Goal: Information Seeking & Learning: Learn about a topic

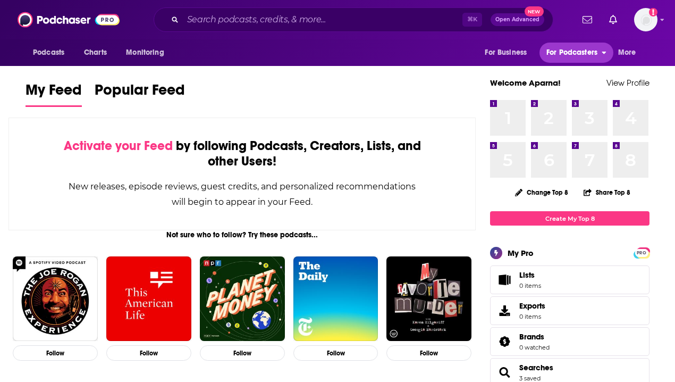
click at [590, 53] on span "For Podcasters" at bounding box center [571, 52] width 51 height 15
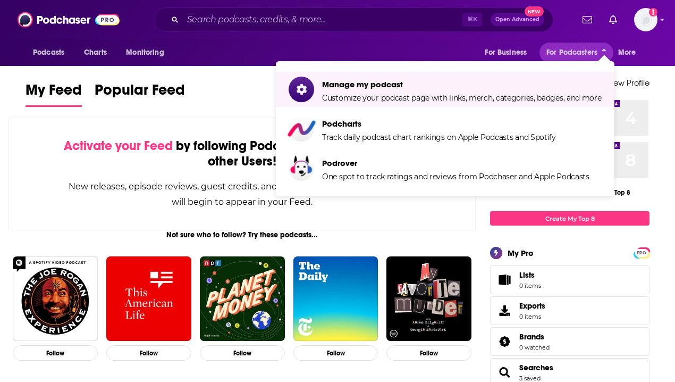
click at [468, 234] on div "Not sure who to follow? Try these podcasts..." at bounding box center [242, 234] width 467 height 9
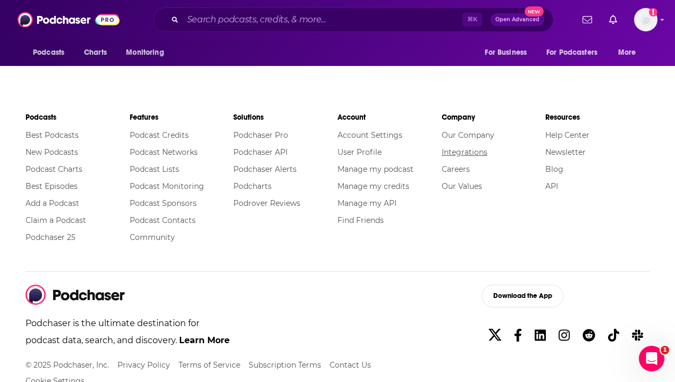
click at [460, 149] on link "Integrations" at bounding box center [465, 152] width 46 height 10
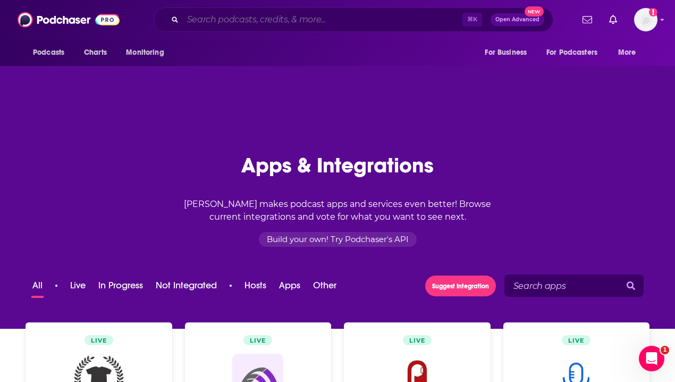
click at [292, 14] on input "Search podcasts, credits, & more..." at bounding box center [323, 19] width 280 height 17
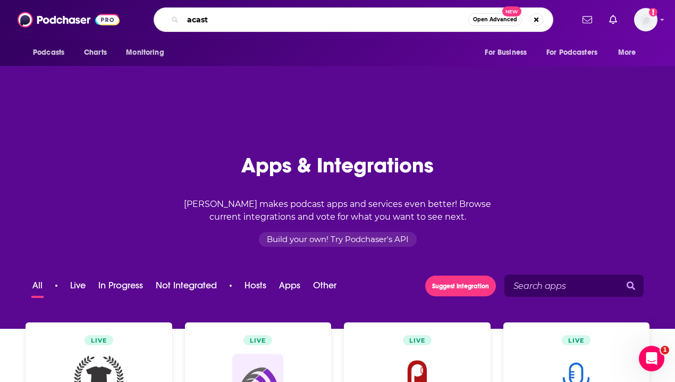
type input "acast"
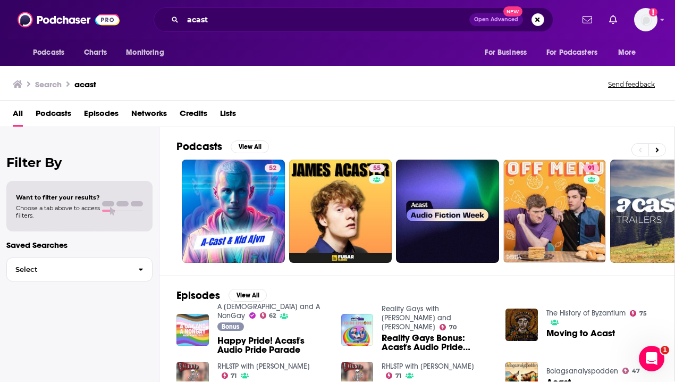
click at [161, 112] on span "Networks" at bounding box center [149, 116] width 36 height 22
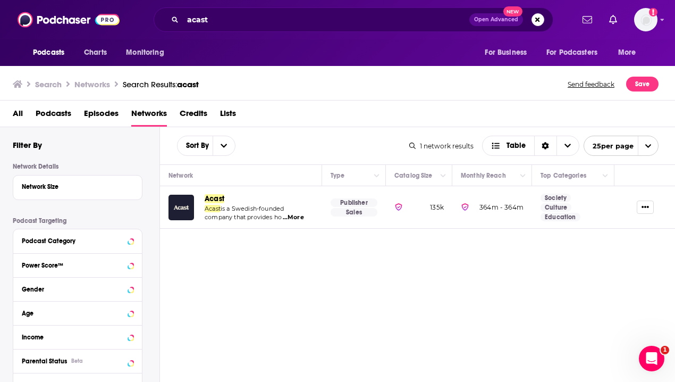
click at [210, 197] on span "Acast" at bounding box center [215, 198] width 20 height 9
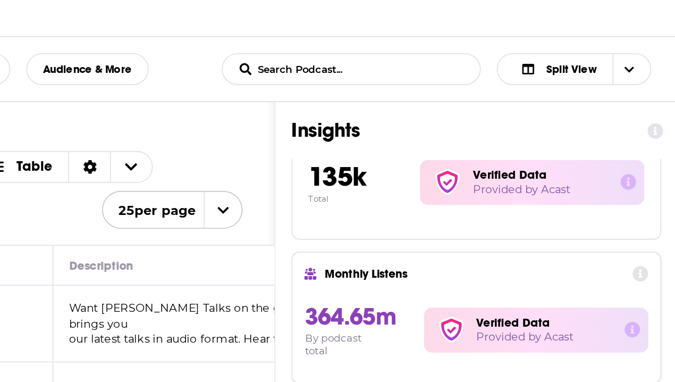
scroll to position [28, 0]
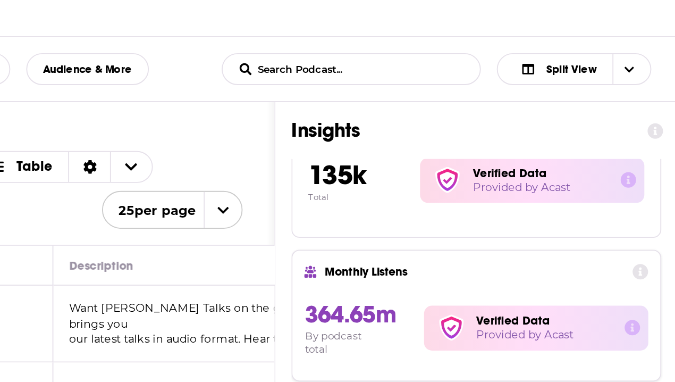
click at [631, 213] on icon at bounding box center [631, 212] width 9 height 9
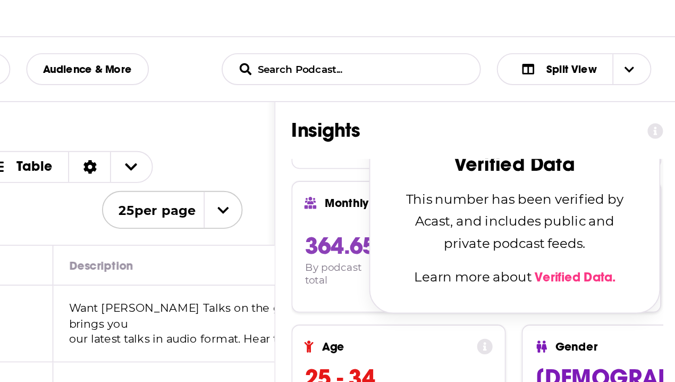
scroll to position [66, 0]
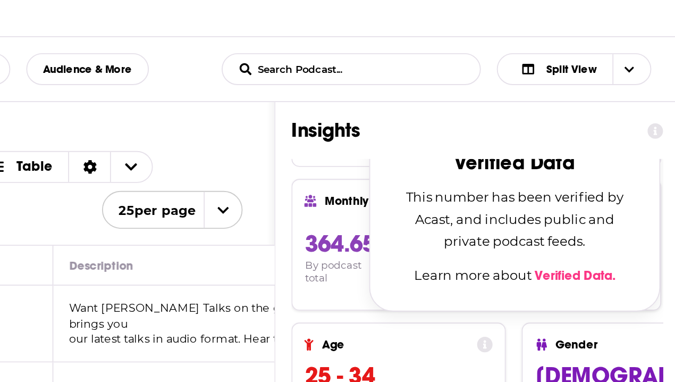
click at [599, 263] on link "Verified Data." at bounding box center [602, 263] width 43 height 9
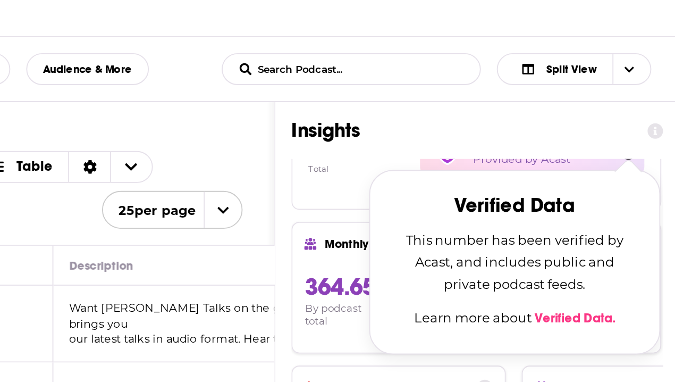
scroll to position [44, 0]
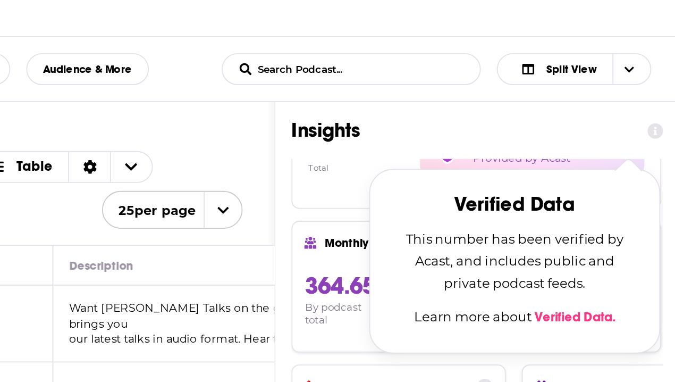
click at [528, 178] on div "Insights Podcast 135k Total Verified Data Provided by Acast Verified Data This …" at bounding box center [550, 349] width 215 height 357
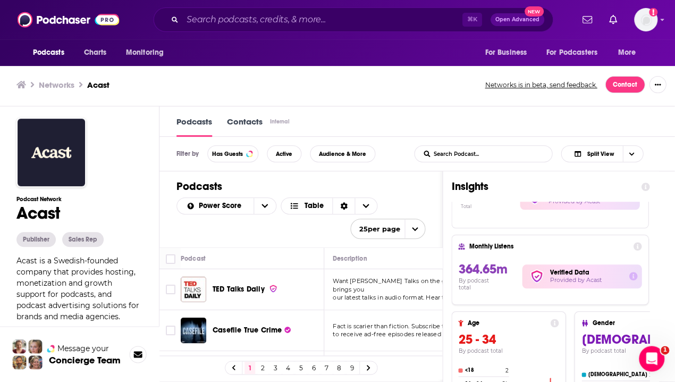
scroll to position [1, 0]
